Goal: Navigation & Orientation: Find specific page/section

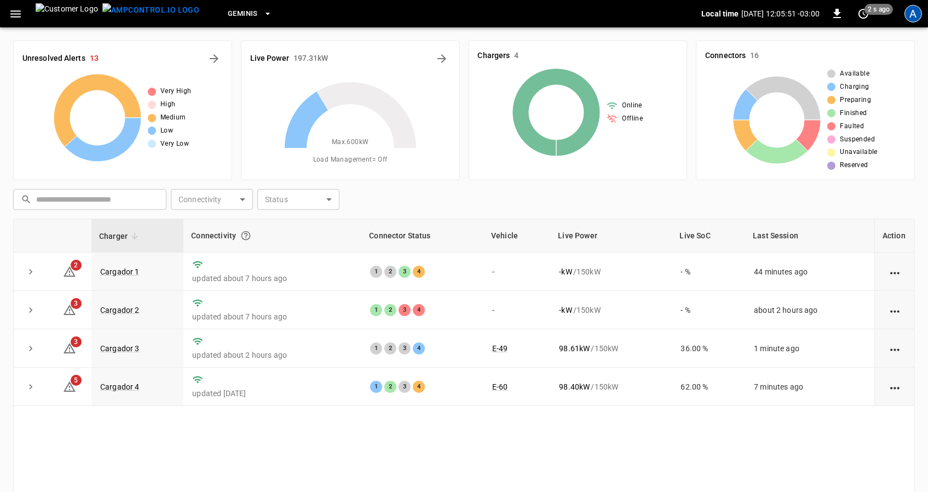
click at [919, 10] on div "A" at bounding box center [913, 14] width 18 height 18
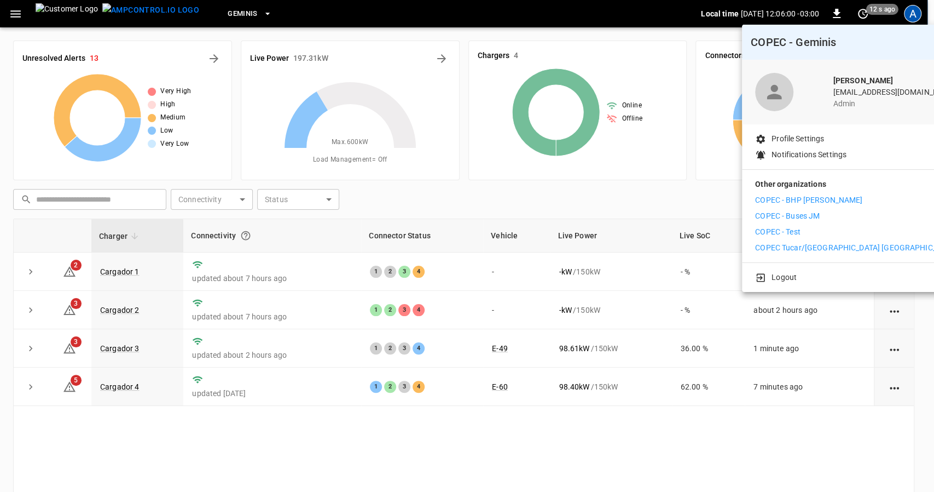
click at [651, 191] on div at bounding box center [467, 246] width 934 height 492
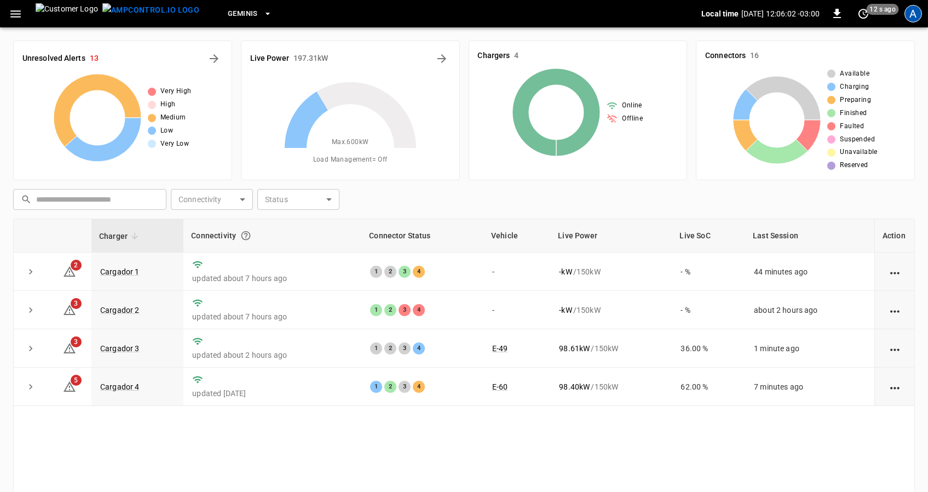
click at [914, 18] on div "A" at bounding box center [913, 14] width 18 height 18
